Goal: Task Accomplishment & Management: Manage account settings

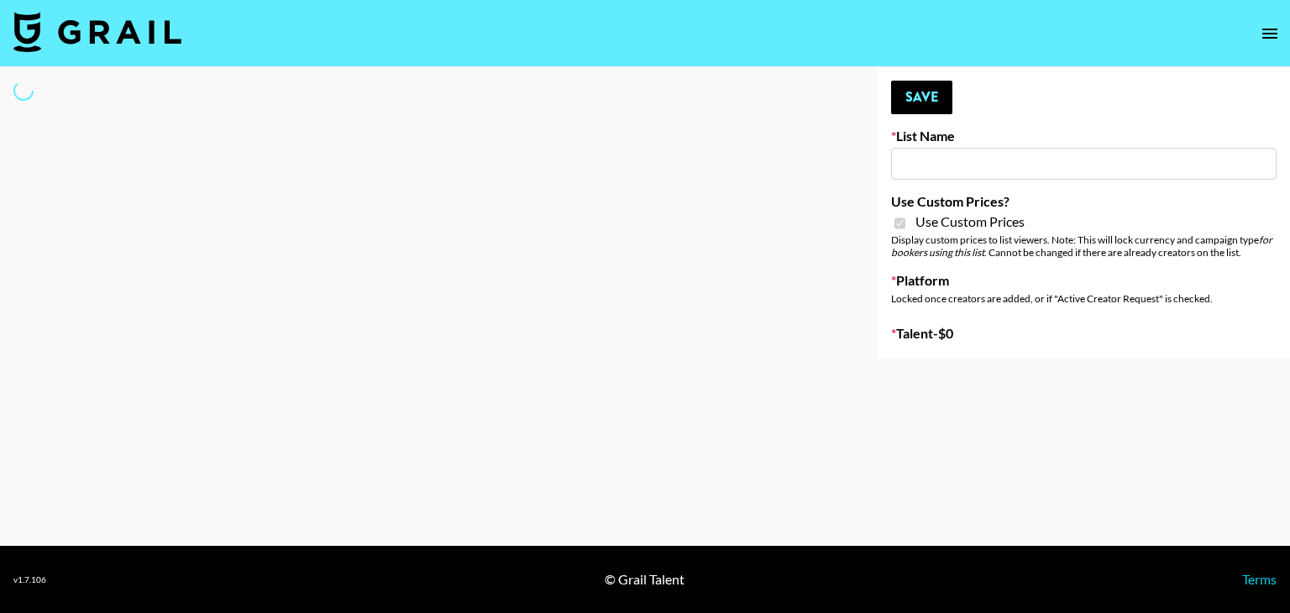
type input "[PERSON_NAME] Make-Up AI Assistant"
checkbox input "true"
select select "Brand"
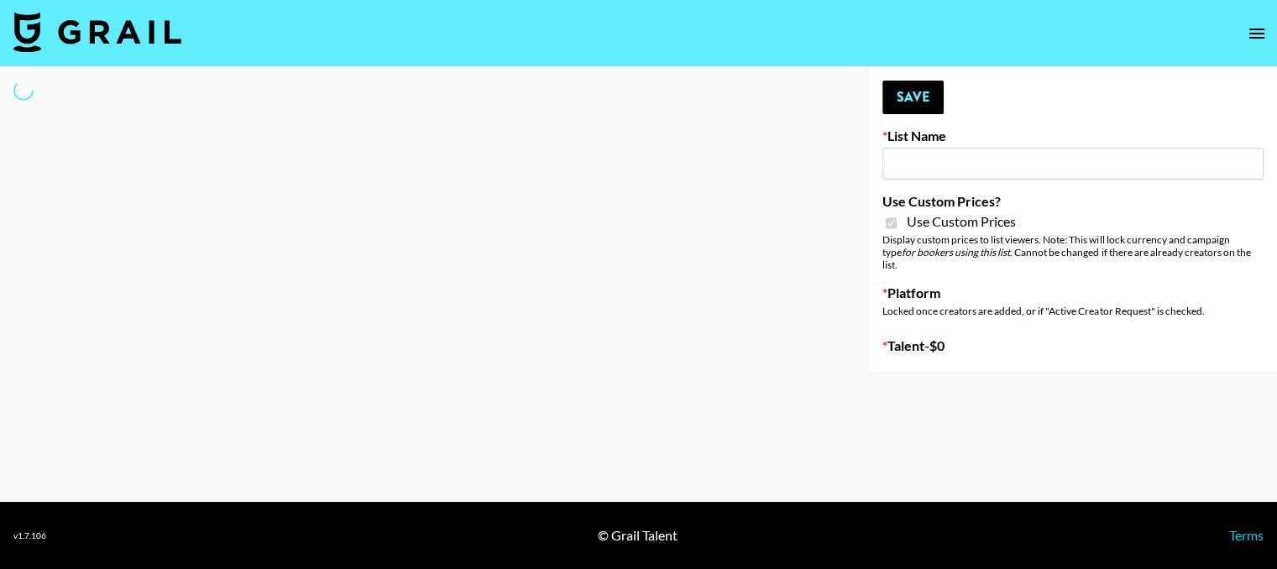
type input "**Noschinko UGC**"
checkbox input "true"
select select "Brand"
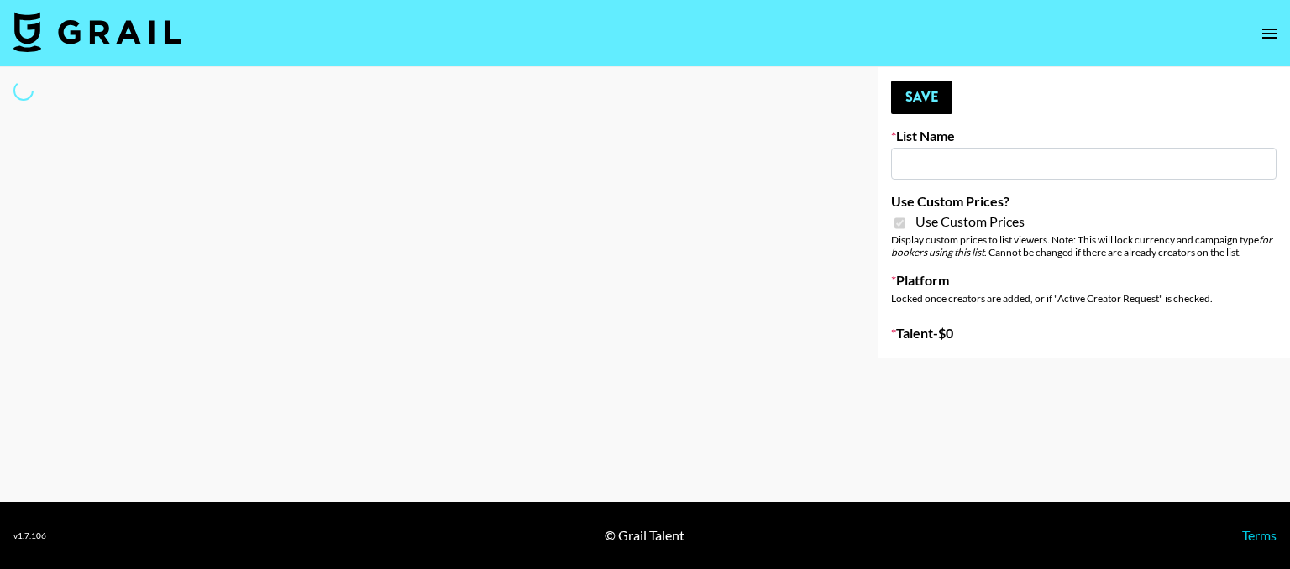
type input "Devon+Lang"
checkbox input "true"
select select "Song"
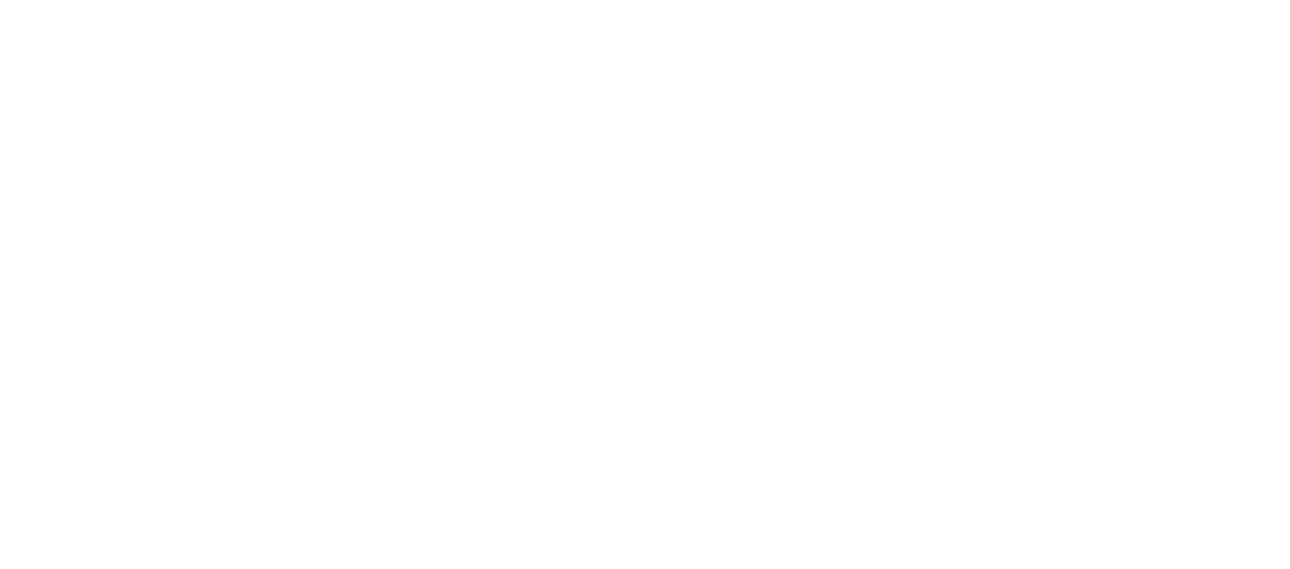
select select "Brand"
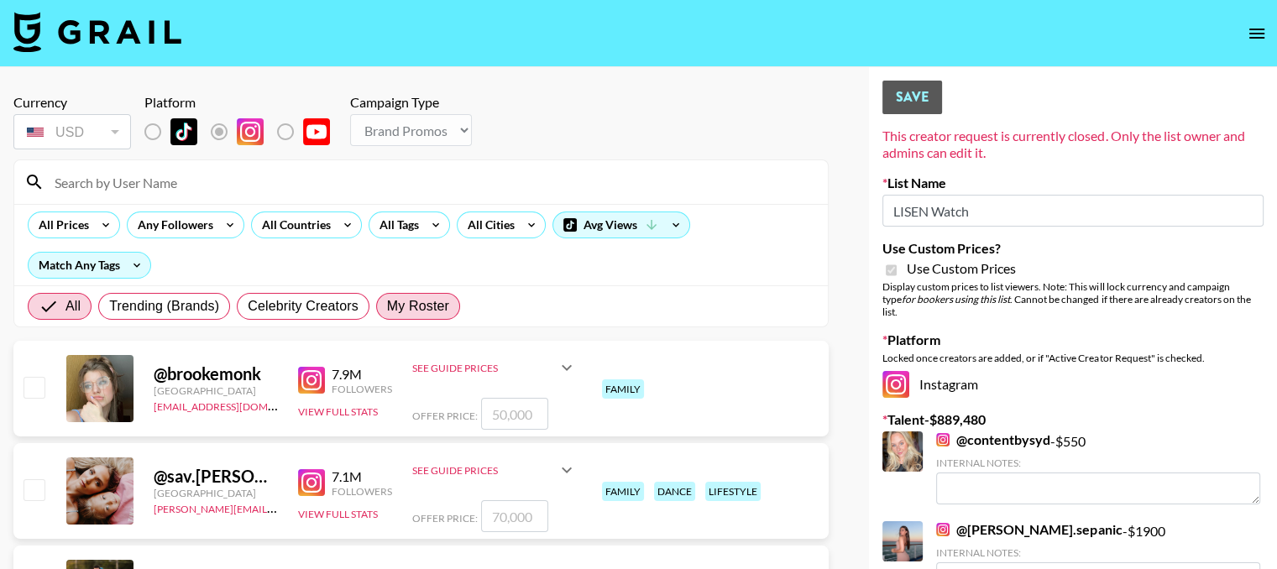
click at [414, 298] on span "My Roster" at bounding box center [418, 306] width 62 height 20
click at [387, 306] on input "My Roster" at bounding box center [387, 306] width 0 height 0
radio input "true"
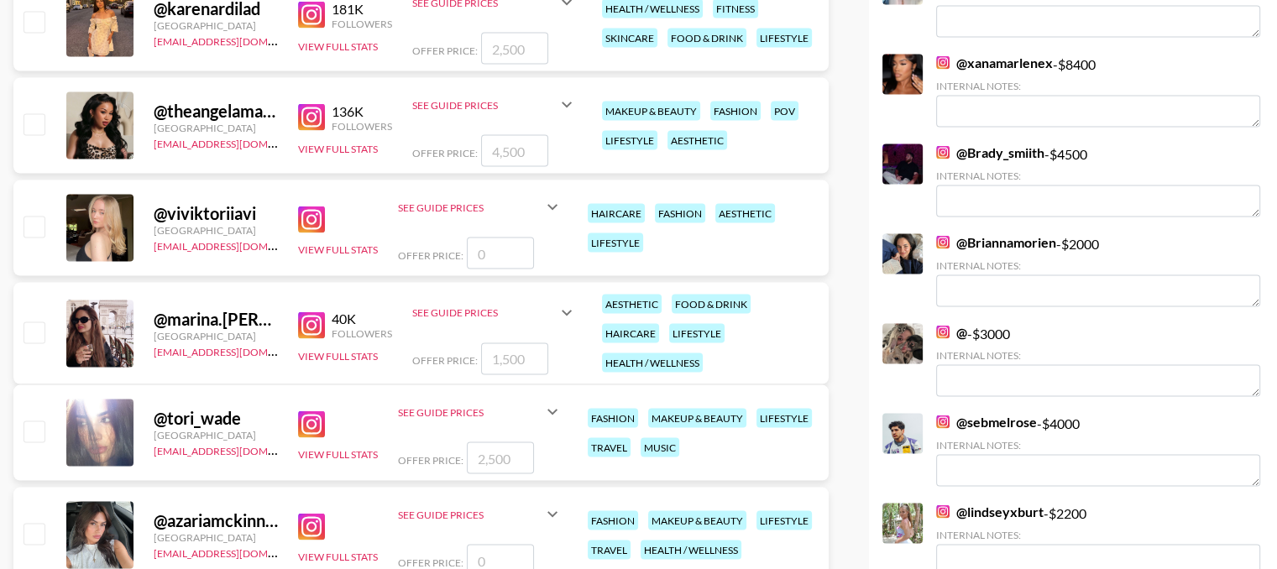
scroll to position [3343, 0]
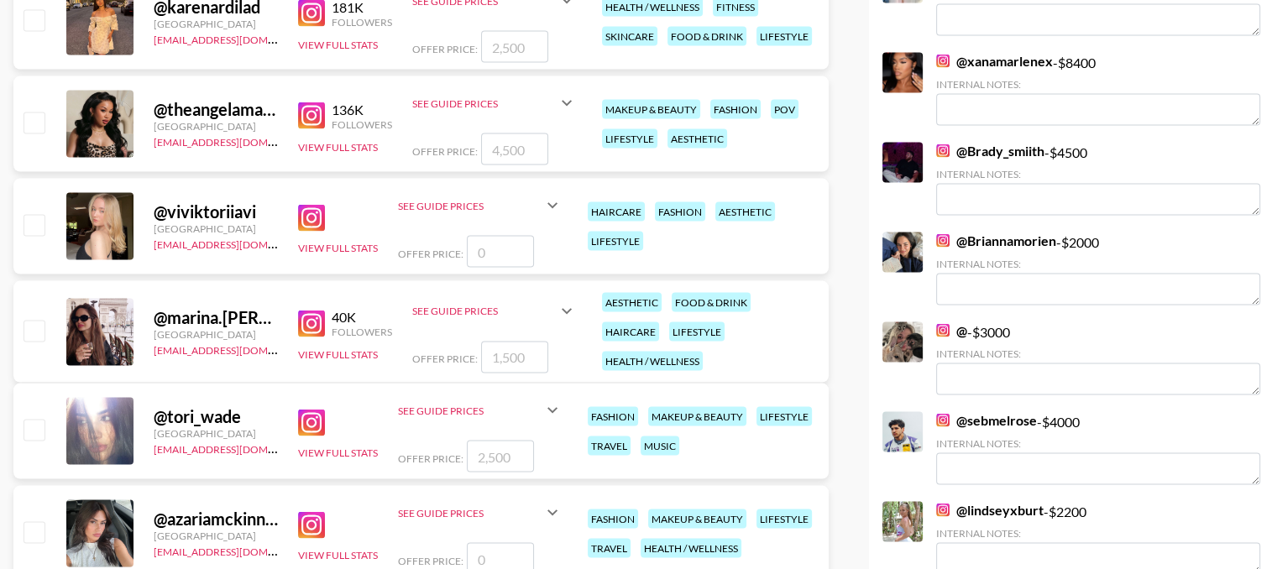
click at [306, 217] on img at bounding box center [311, 218] width 27 height 27
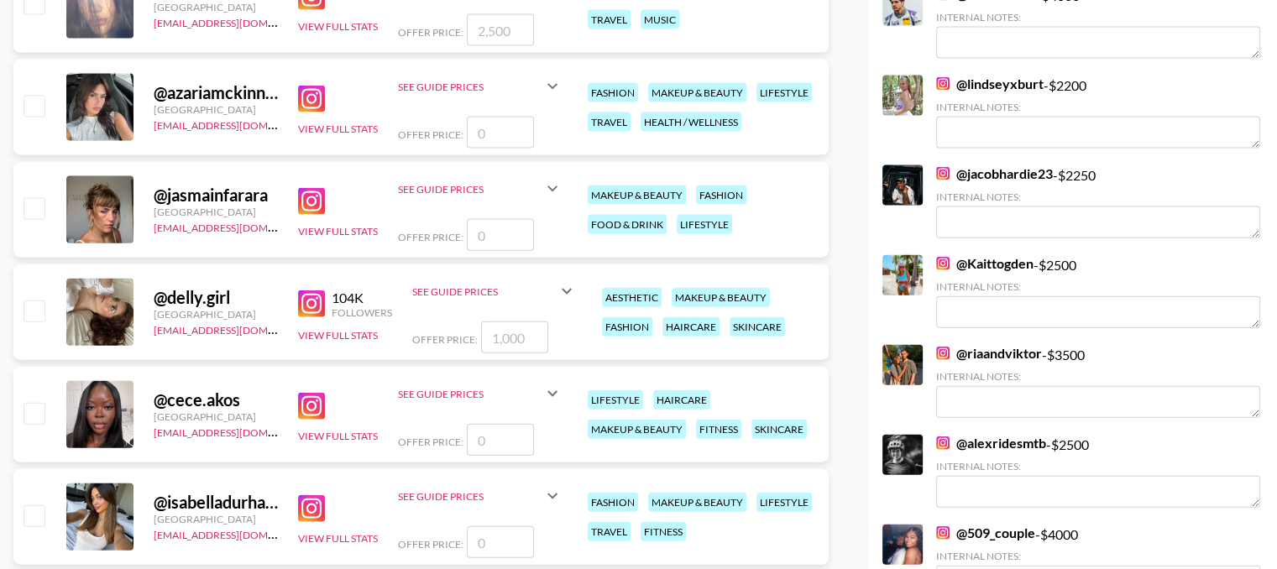
scroll to position [3783, 0]
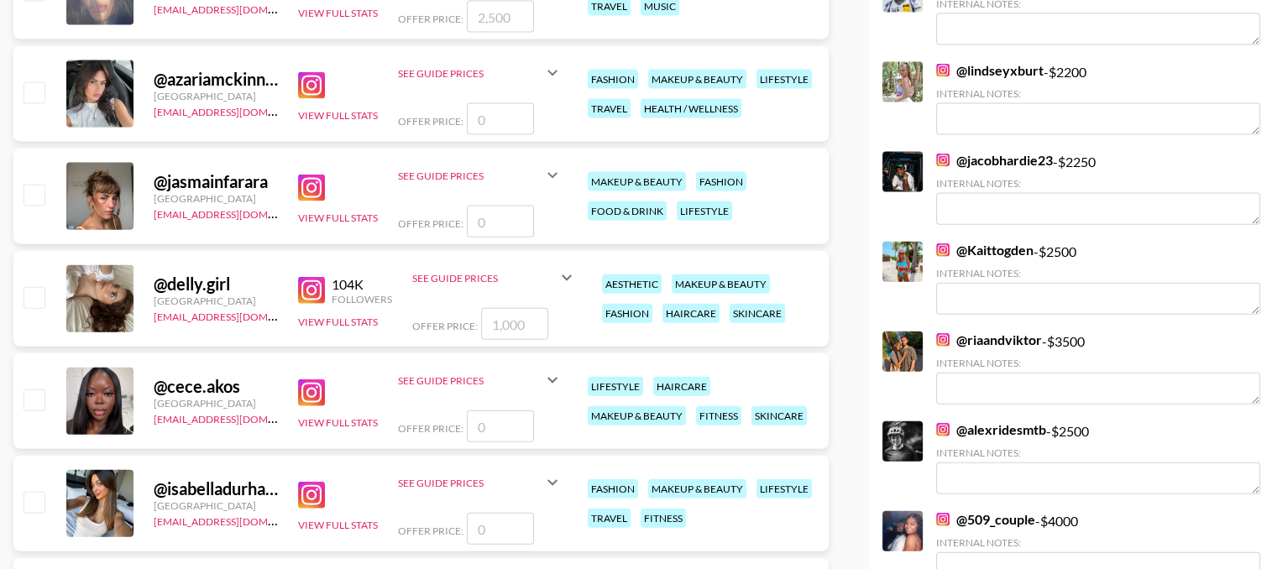
click at [323, 189] on img at bounding box center [311, 188] width 27 height 27
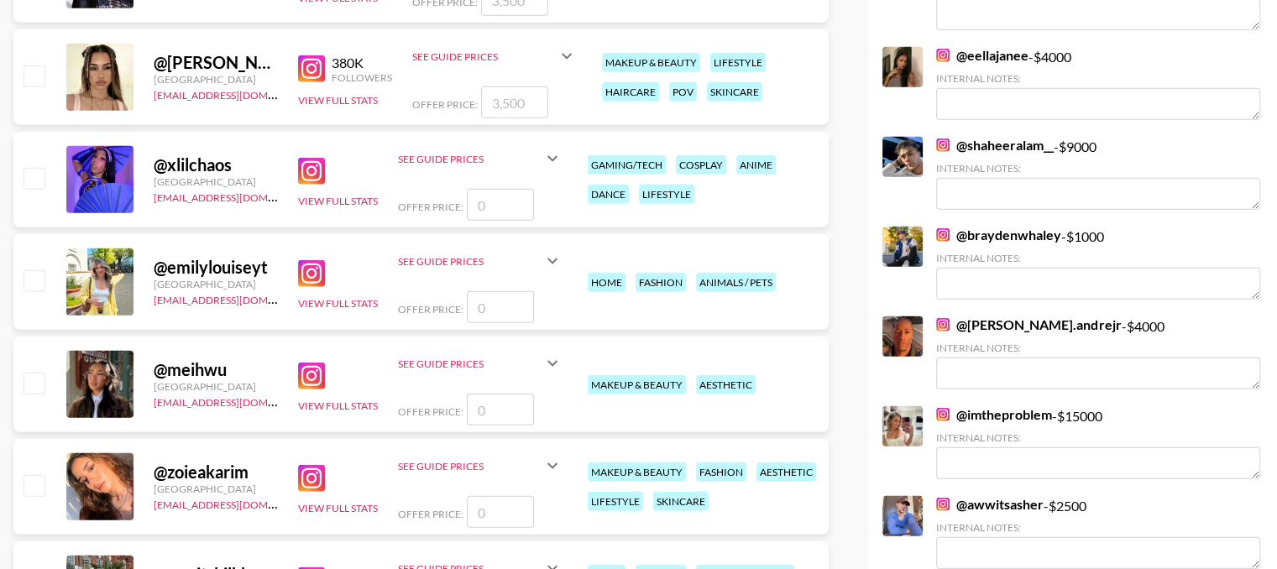
scroll to position [4835, 0]
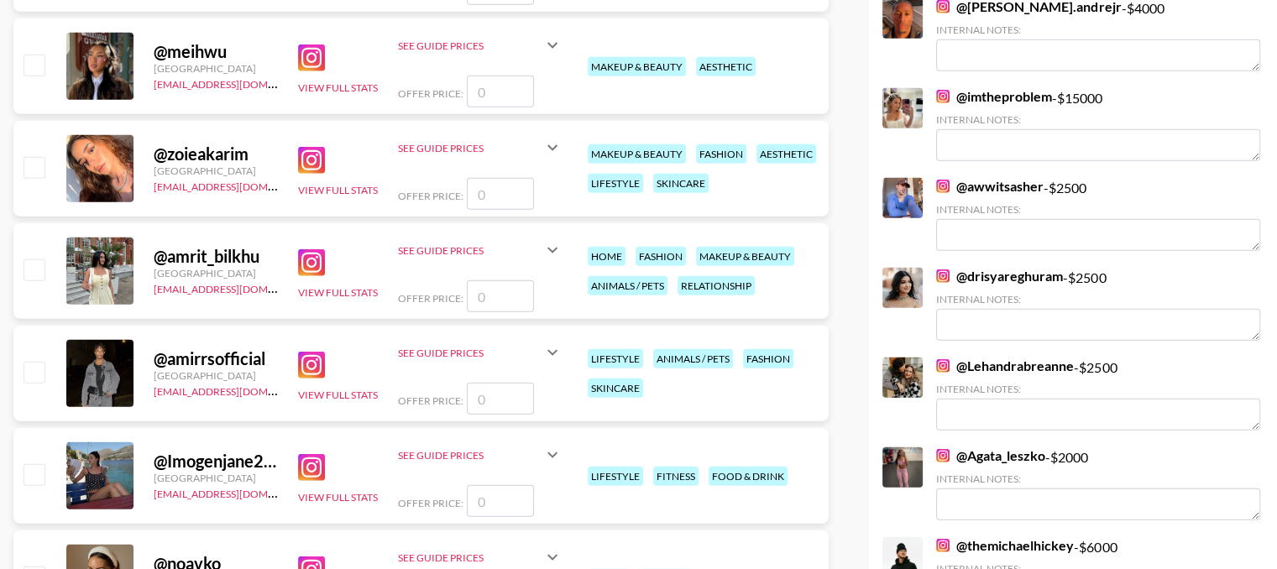
click at [317, 61] on img at bounding box center [311, 57] width 27 height 27
click at [302, 162] on img at bounding box center [311, 160] width 27 height 27
click at [312, 272] on img at bounding box center [311, 262] width 27 height 27
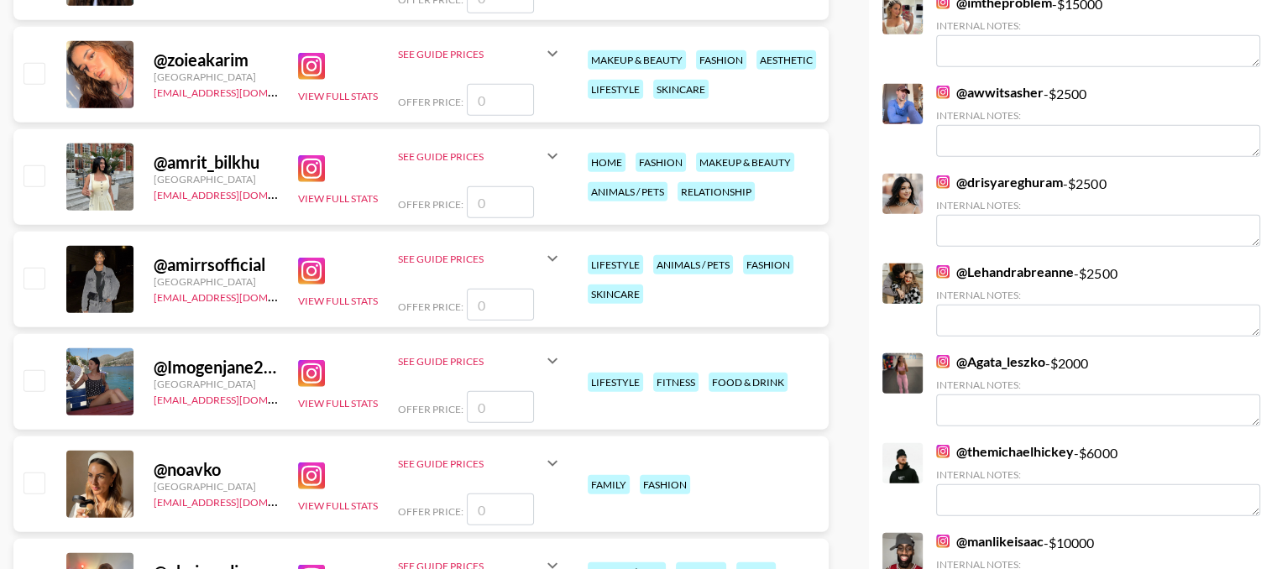
scroll to position [4997, 0]
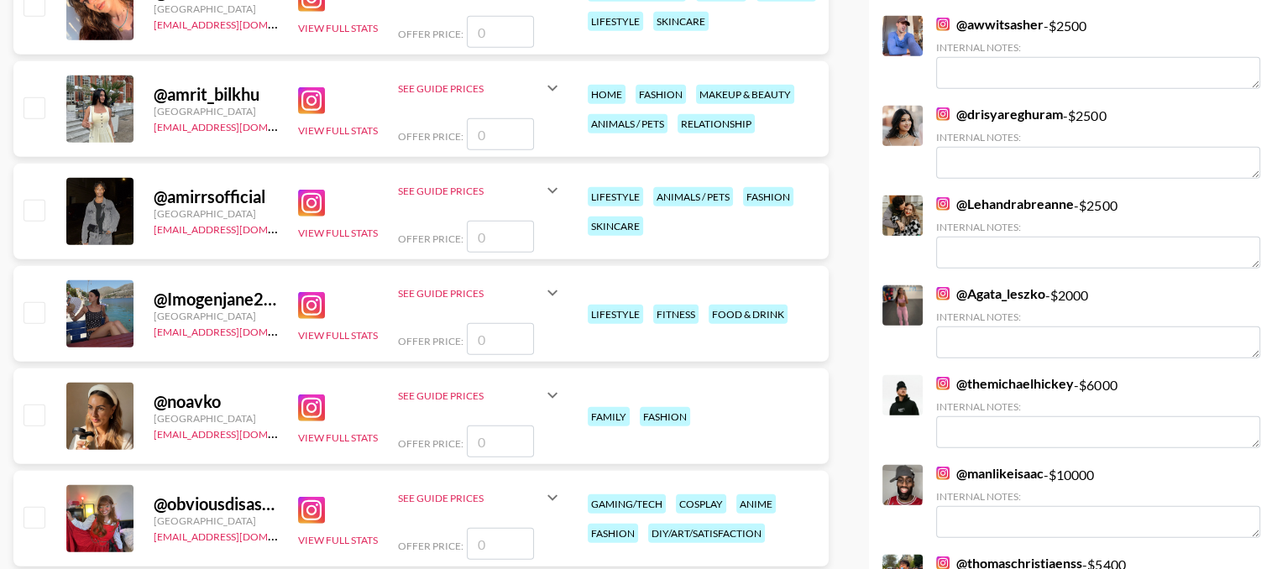
click at [296, 293] on div "@ Imogenjane2000 United Kingdom dilnasheen.batool@grail-talent.com View Full St…" at bounding box center [420, 314] width 815 height 96
click at [309, 301] on img at bounding box center [311, 305] width 27 height 27
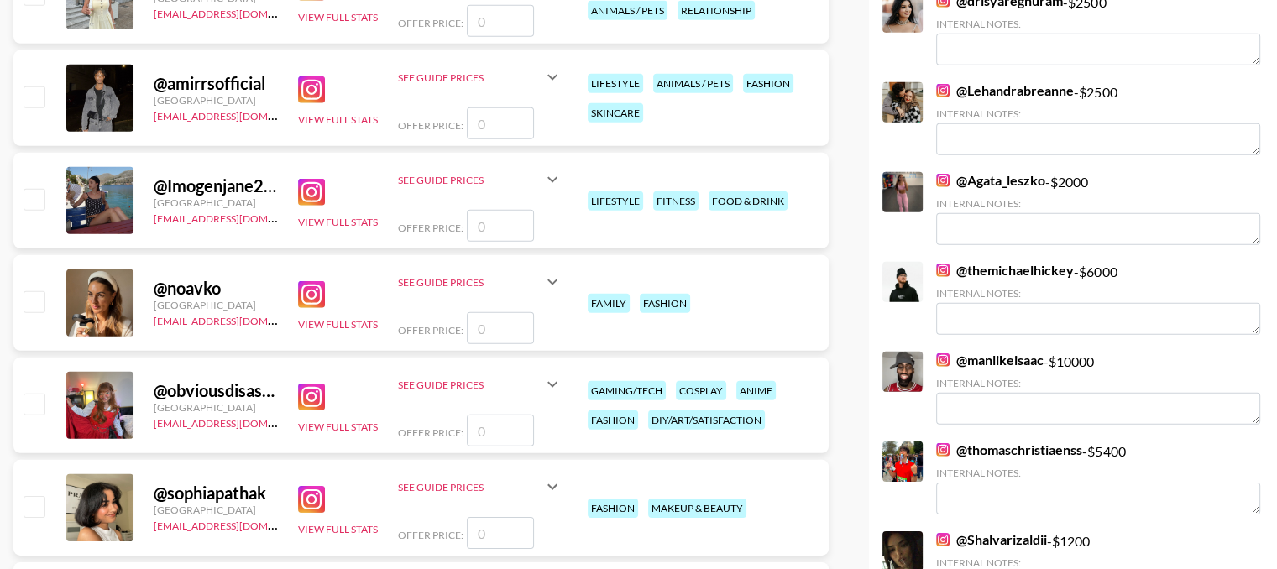
scroll to position [5113, 0]
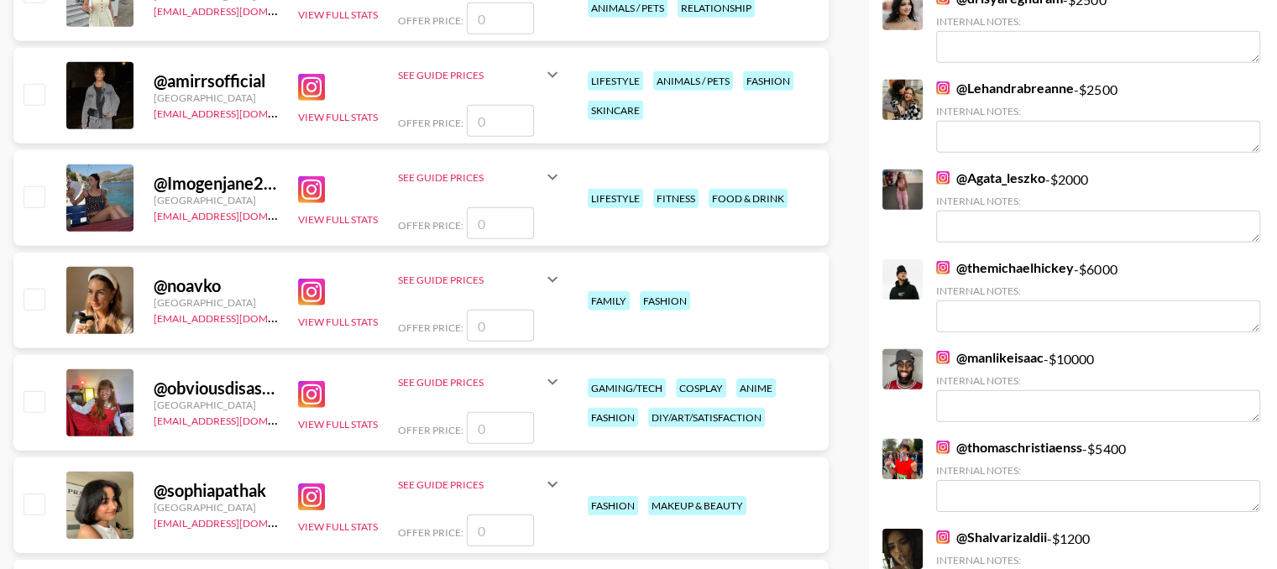
click at [317, 293] on img at bounding box center [311, 292] width 27 height 27
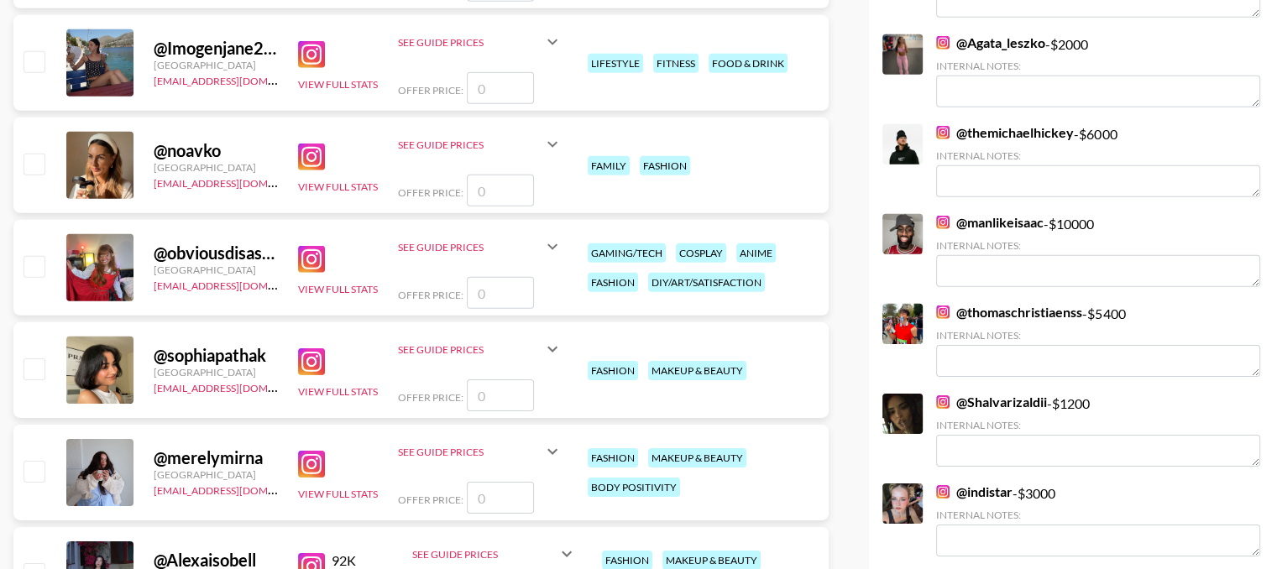
scroll to position [5249, 0]
click at [299, 356] on img at bounding box center [311, 361] width 27 height 27
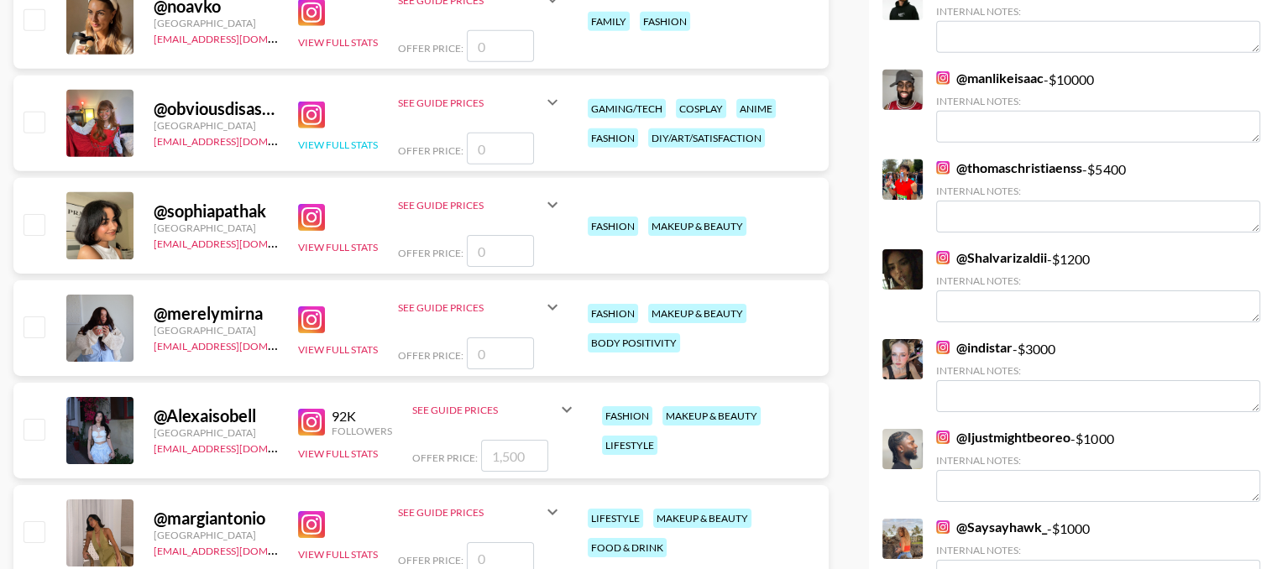
scroll to position [5397, 0]
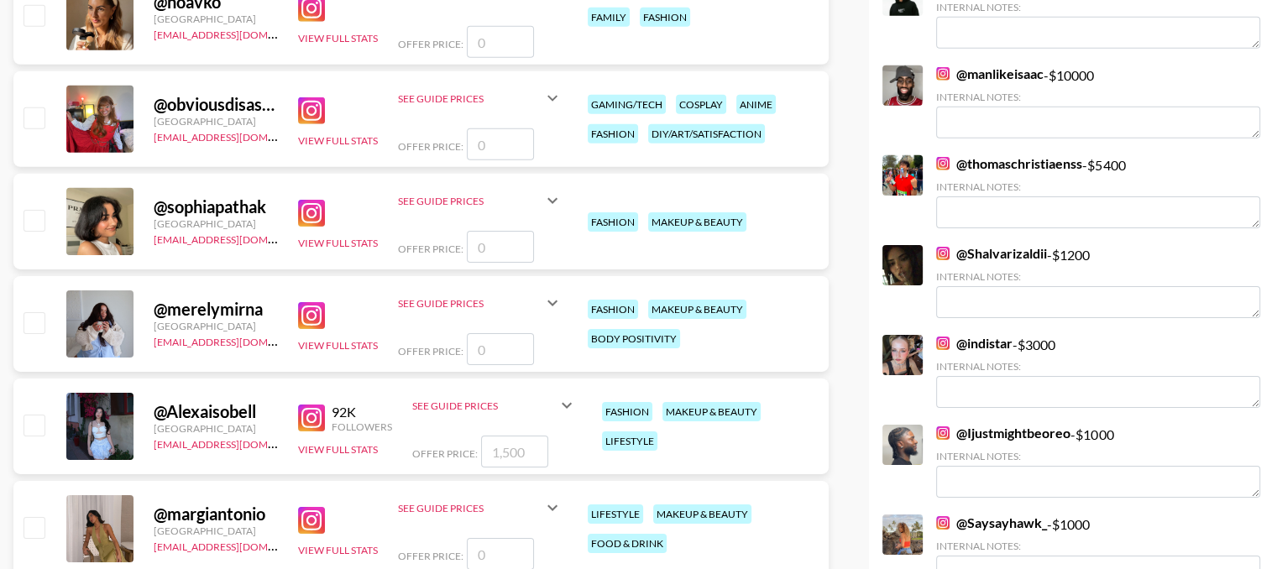
click at [302, 319] on img at bounding box center [311, 315] width 27 height 27
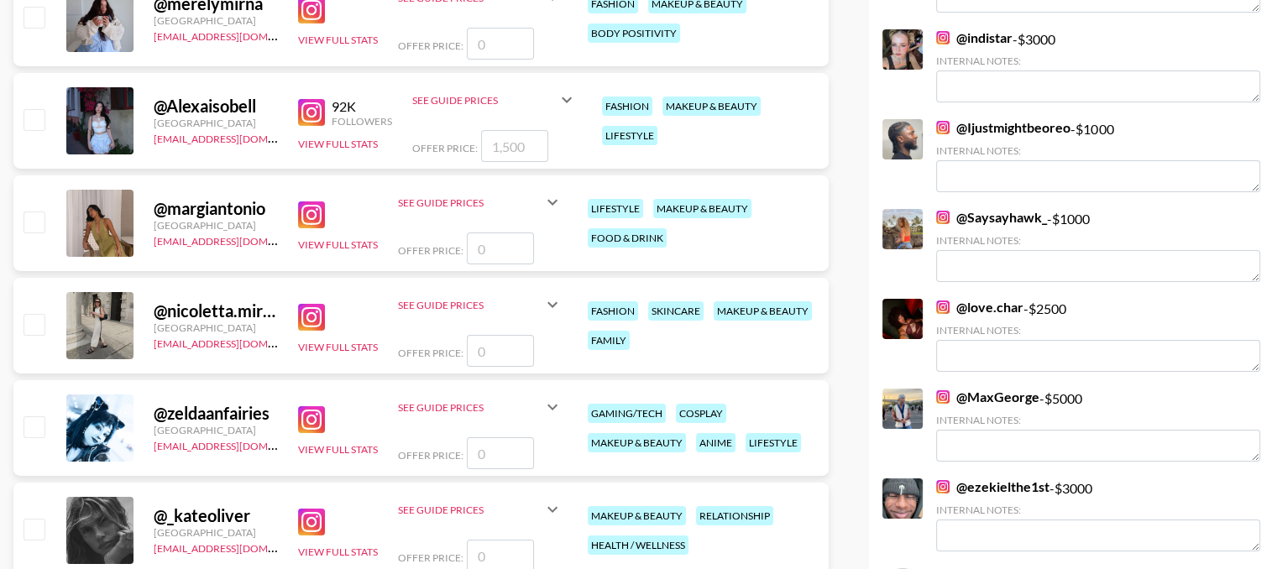
scroll to position [5704, 0]
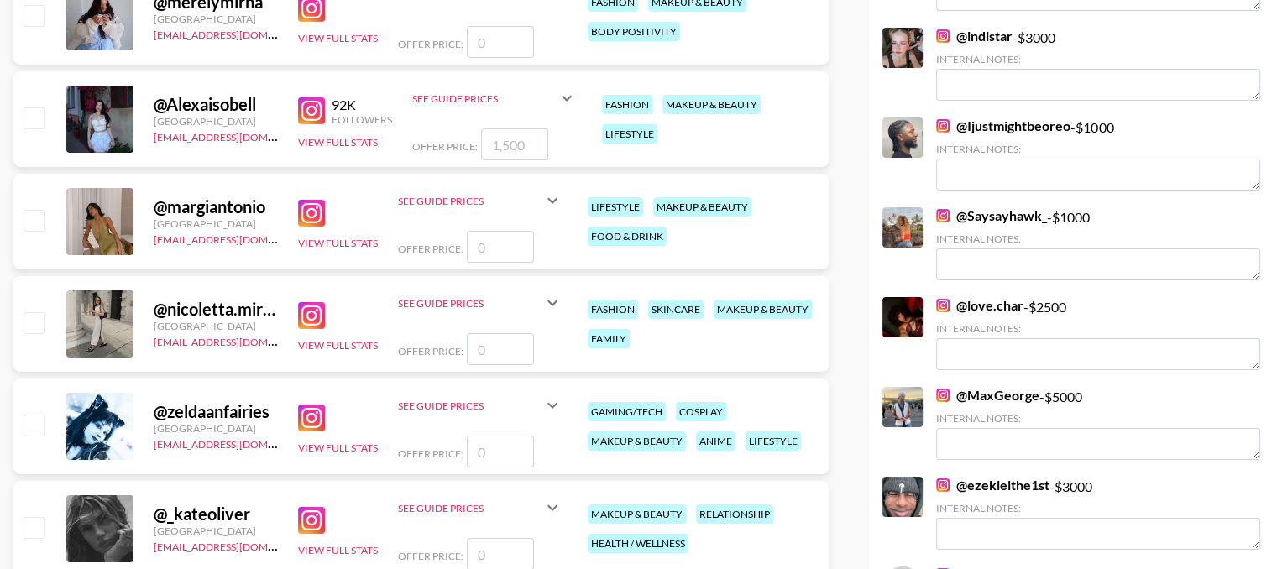
click at [320, 219] on img at bounding box center [311, 213] width 27 height 27
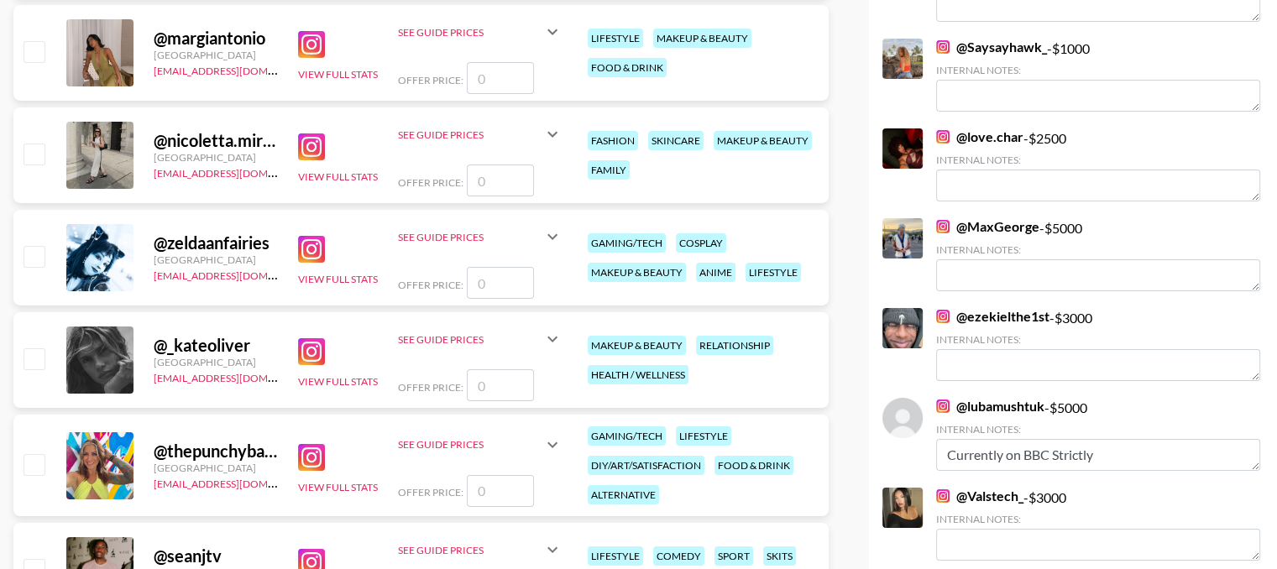
scroll to position [5877, 0]
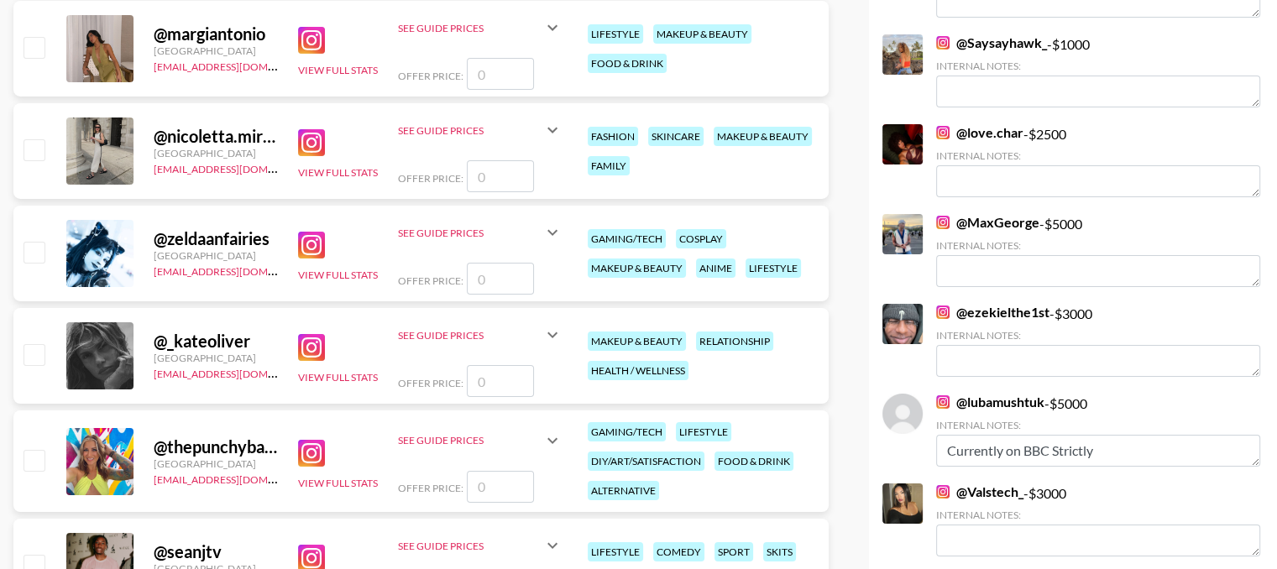
click at [325, 146] on link at bounding box center [315, 142] width 34 height 27
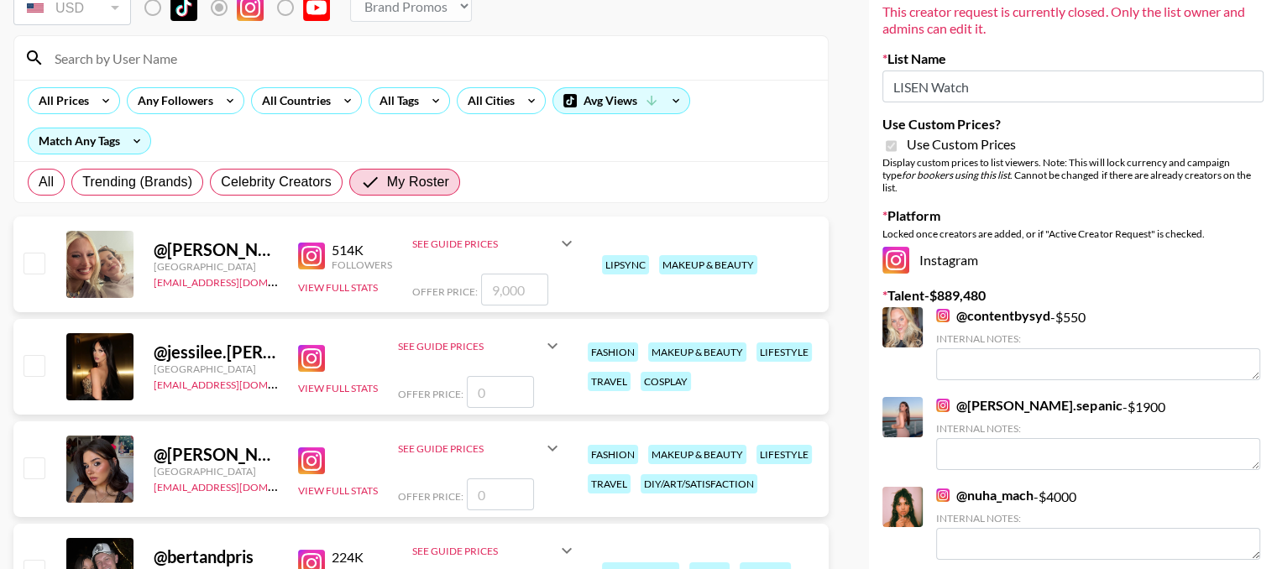
scroll to position [0, 0]
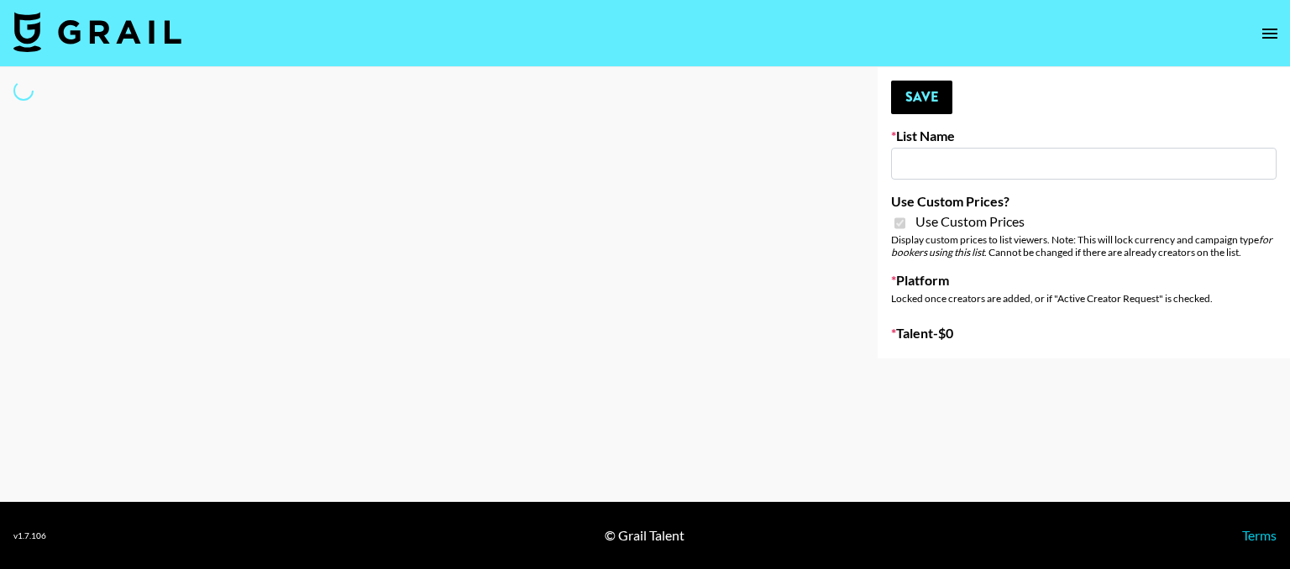
type input "Hetras"
checkbox input "true"
select select "Brand"
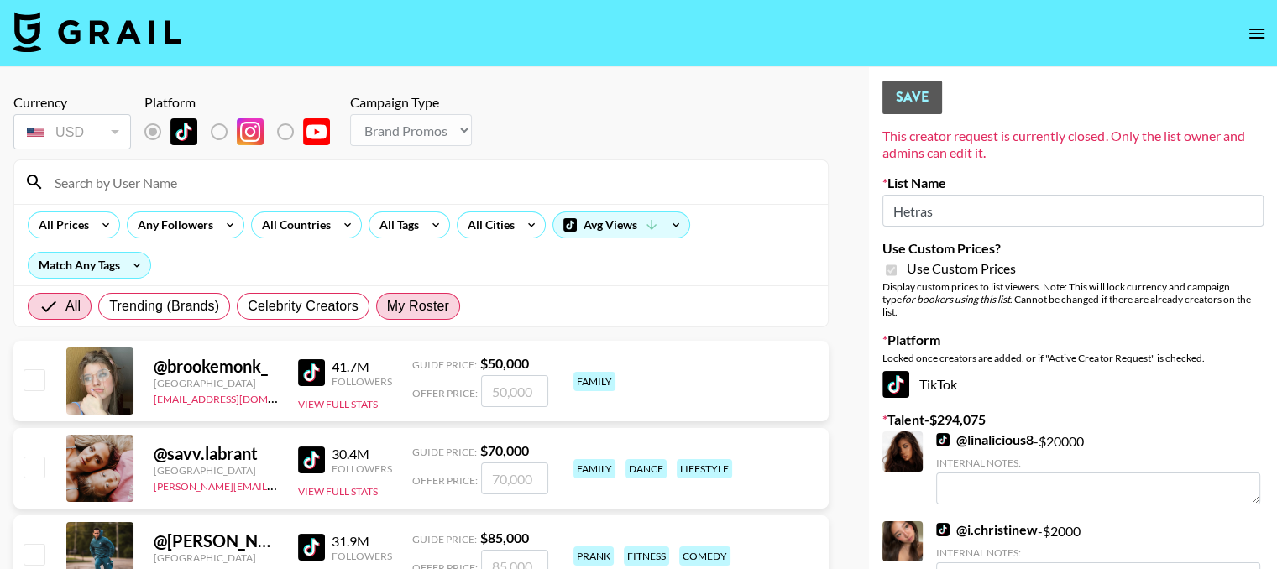
click at [387, 310] on span "My Roster" at bounding box center [418, 306] width 62 height 20
click at [387, 306] on input "My Roster" at bounding box center [387, 306] width 0 height 0
radio input "true"
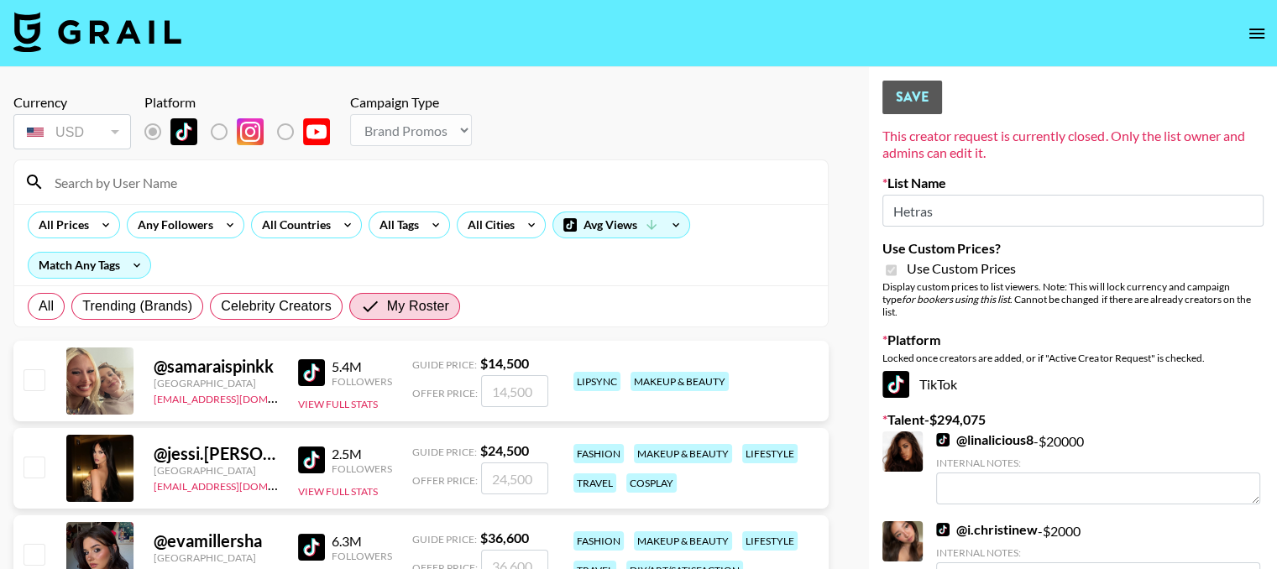
click at [212, 175] on input at bounding box center [430, 182] width 773 height 27
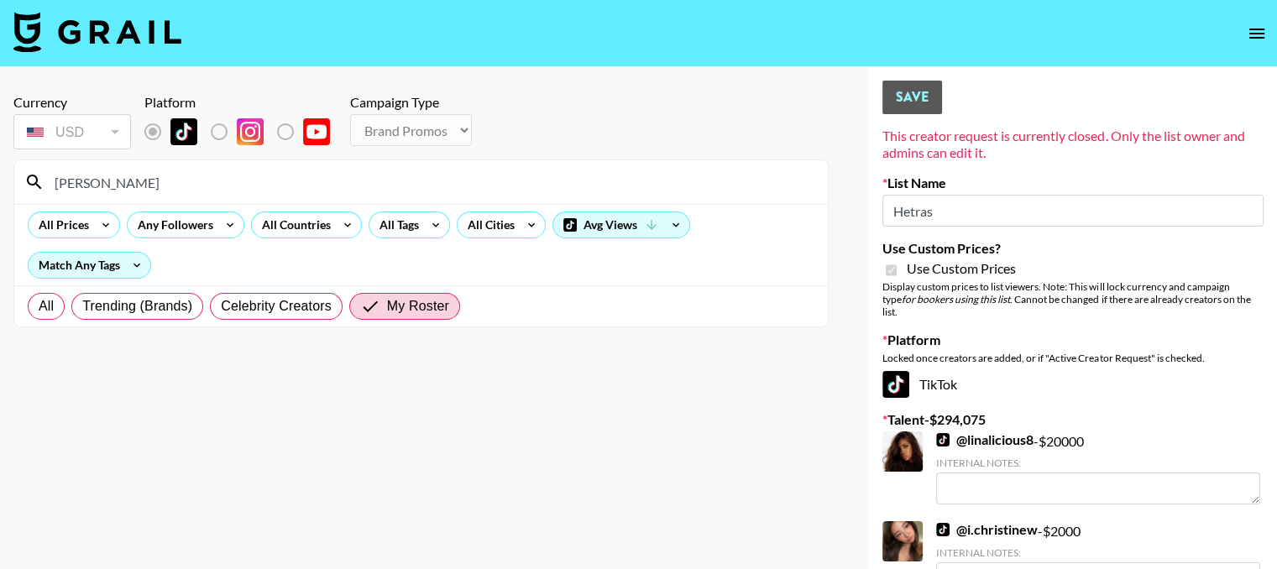
click at [138, 178] on input "ruchee" at bounding box center [430, 182] width 773 height 27
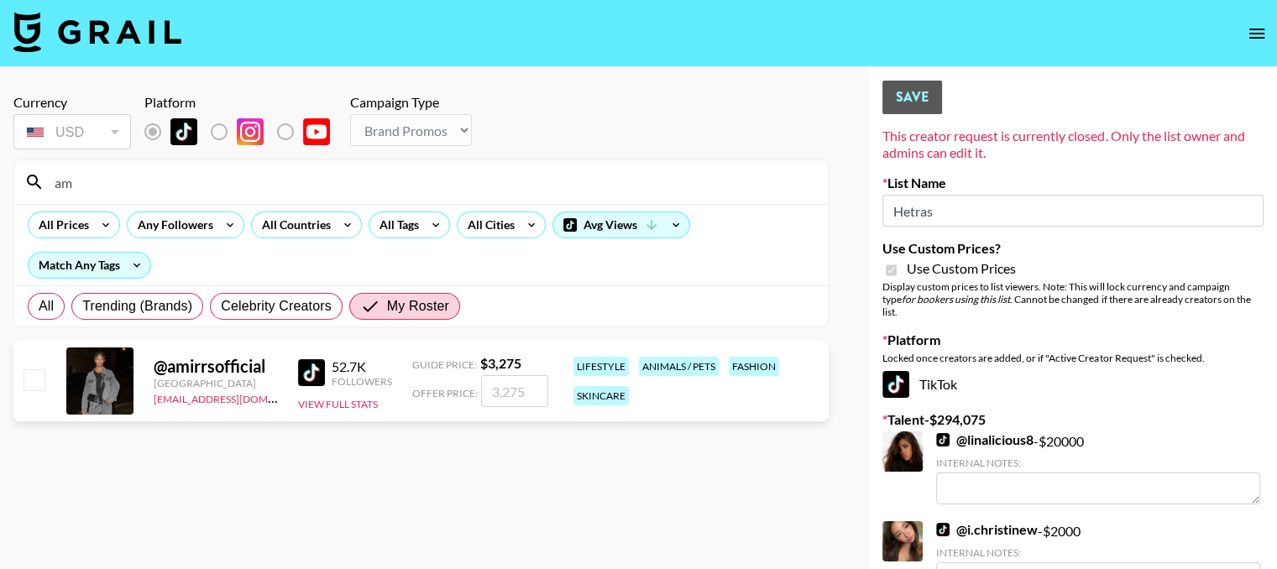
type input "a"
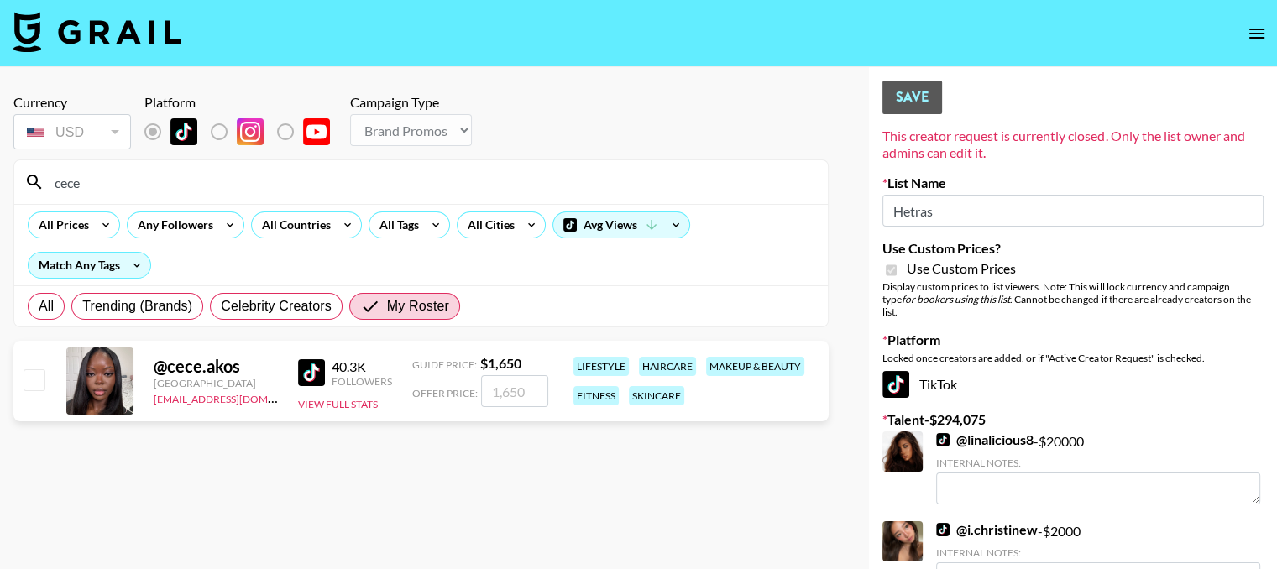
type input "cece"
click at [304, 370] on img at bounding box center [311, 372] width 27 height 27
click at [369, 309] on input "My Roster" at bounding box center [373, 306] width 27 height 20
click at [179, 175] on input "cece" at bounding box center [430, 182] width 773 height 27
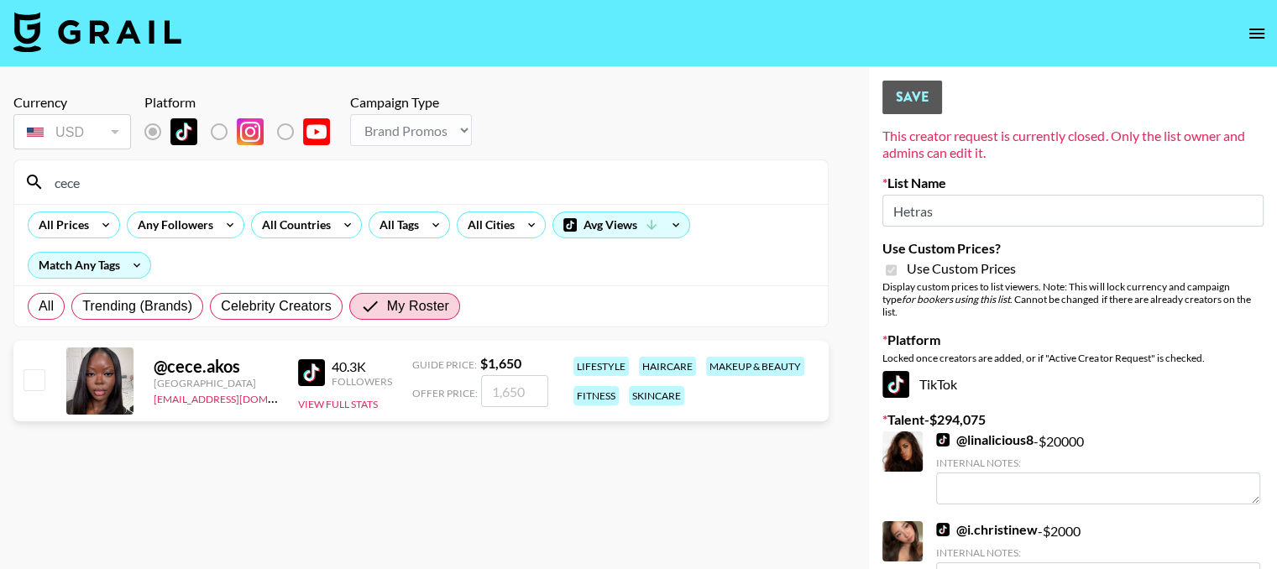
click at [179, 175] on input "cece" at bounding box center [430, 182] width 773 height 27
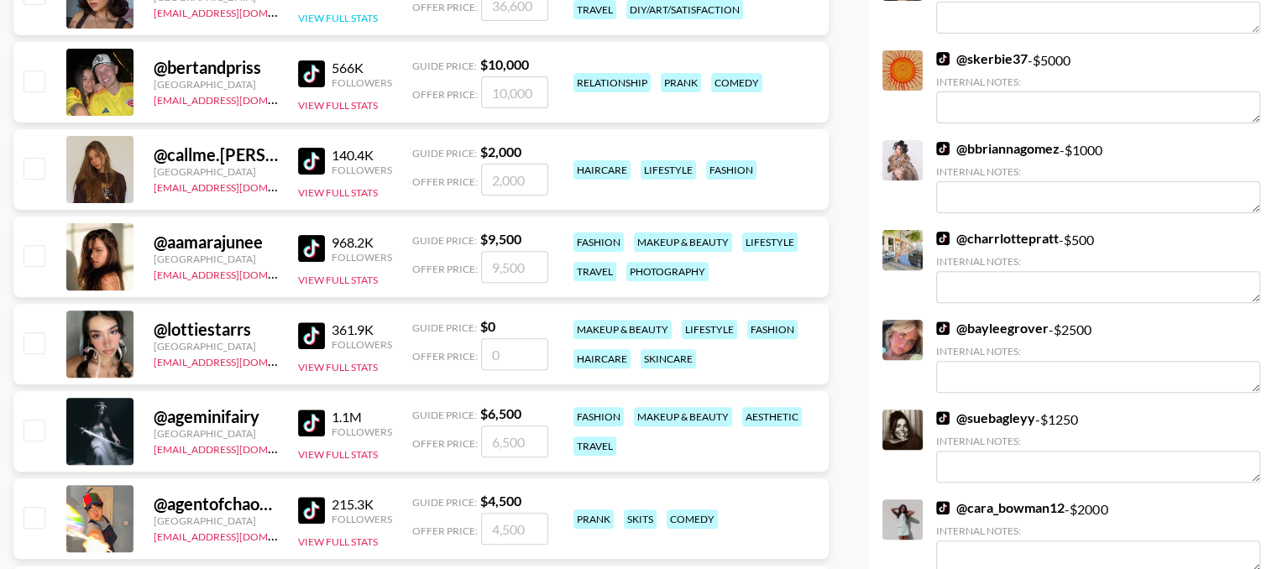
scroll to position [531, 0]
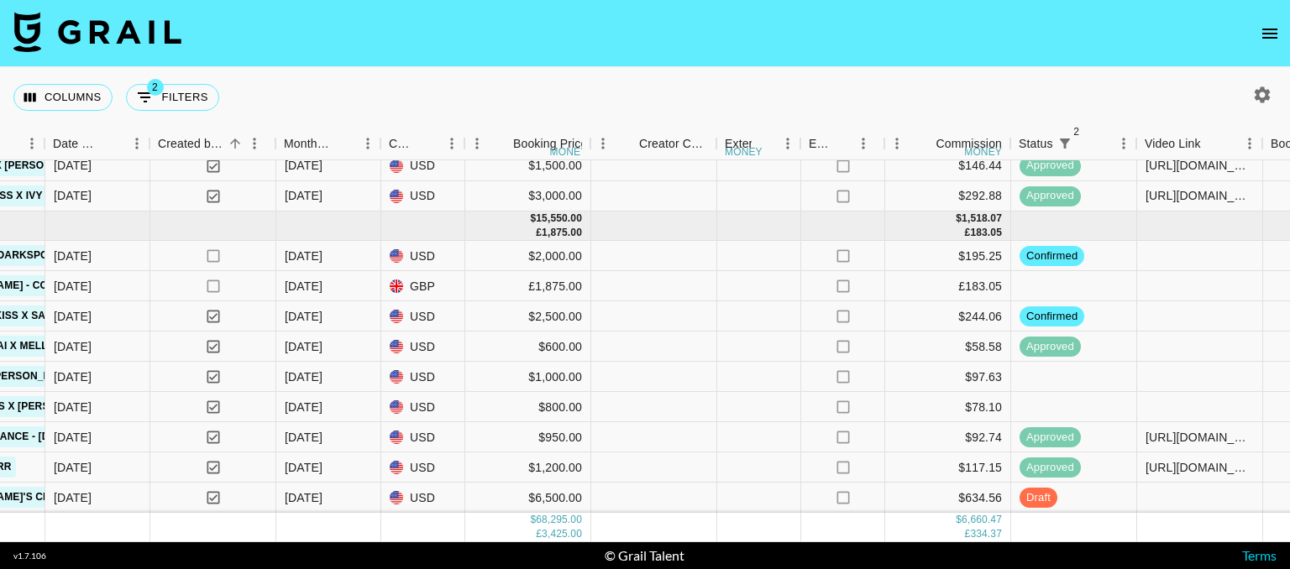
scroll to position [1253, 1101]
click at [1264, 91] on icon "button" at bounding box center [1262, 94] width 16 height 16
select select "[DATE]"
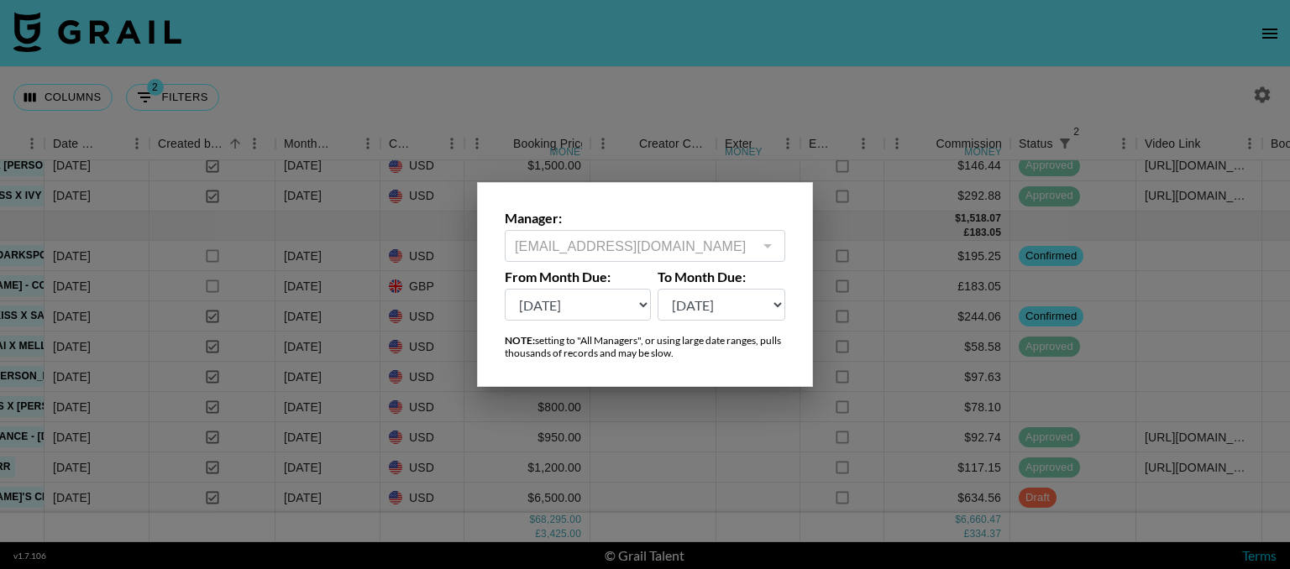
click at [731, 104] on div at bounding box center [645, 284] width 1290 height 569
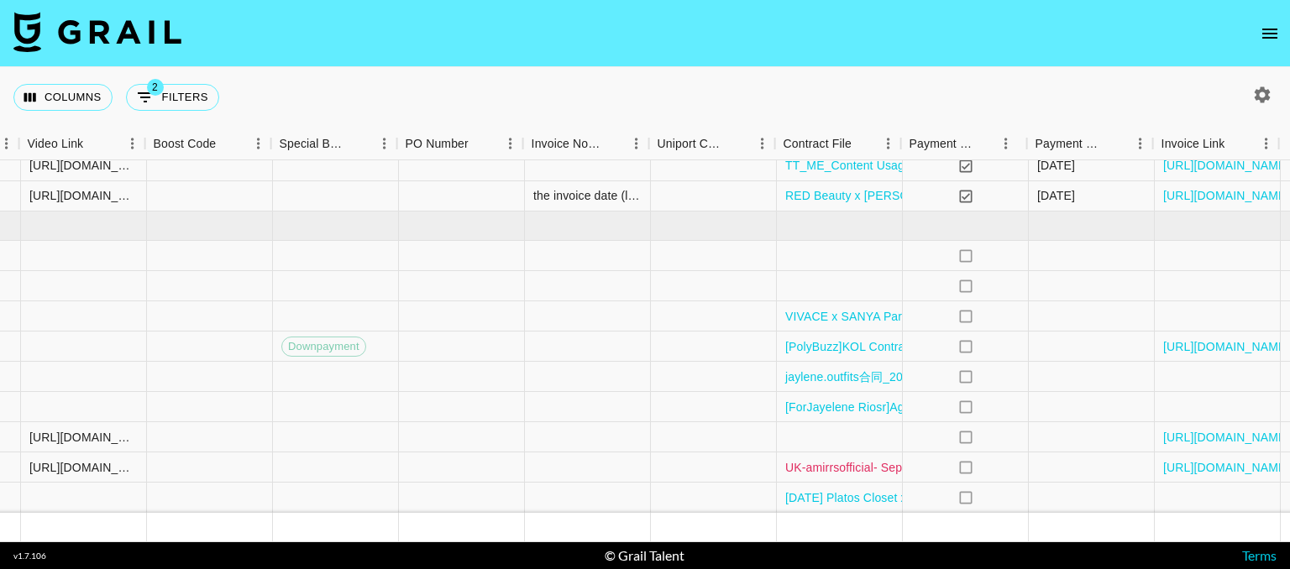
scroll to position [1253, 2218]
click at [1173, 459] on link "[URL][DOMAIN_NAME]" at bounding box center [1224, 467] width 127 height 17
